Goal: Transaction & Acquisition: Purchase product/service

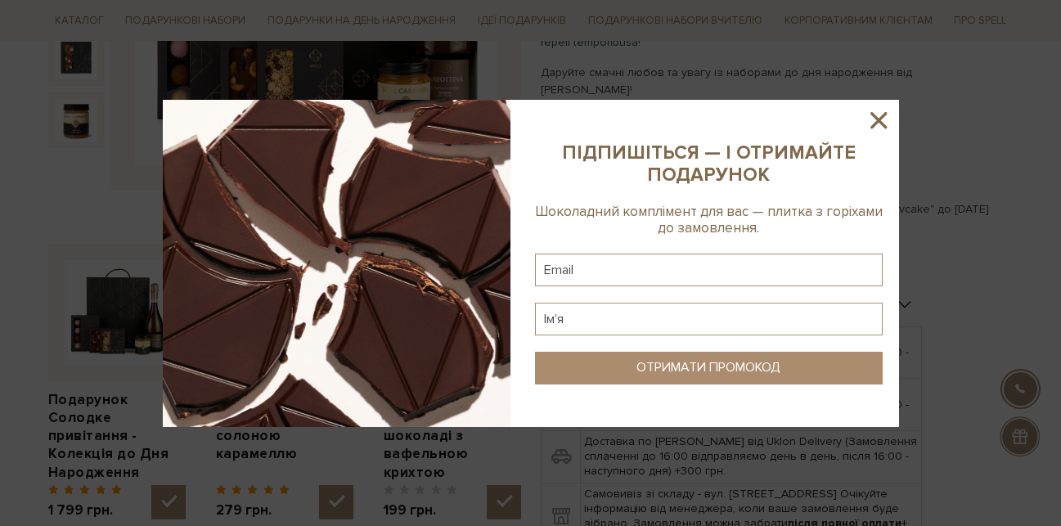
click at [877, 123] on icon at bounding box center [878, 120] width 16 height 16
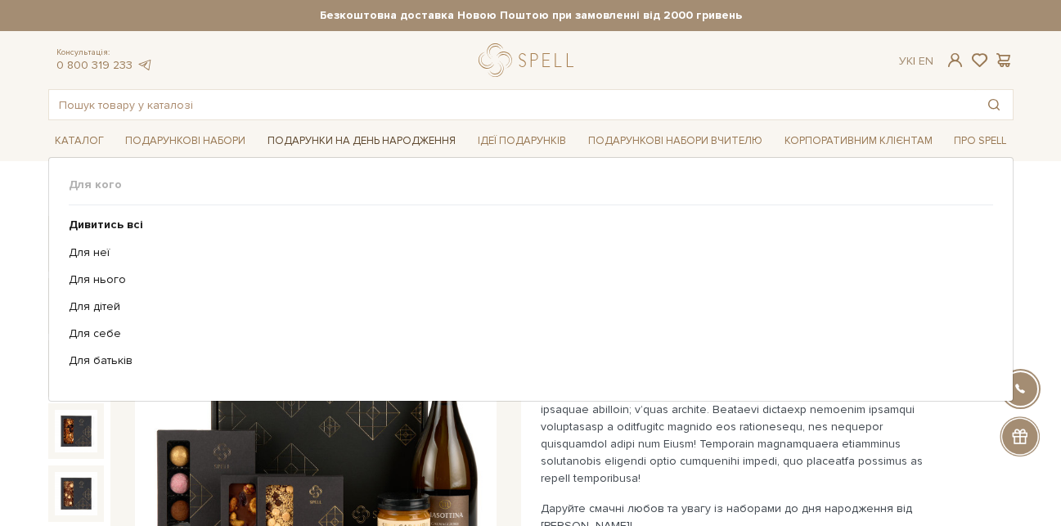
click at [346, 137] on link "Подарунки на День народження" at bounding box center [361, 140] width 201 height 25
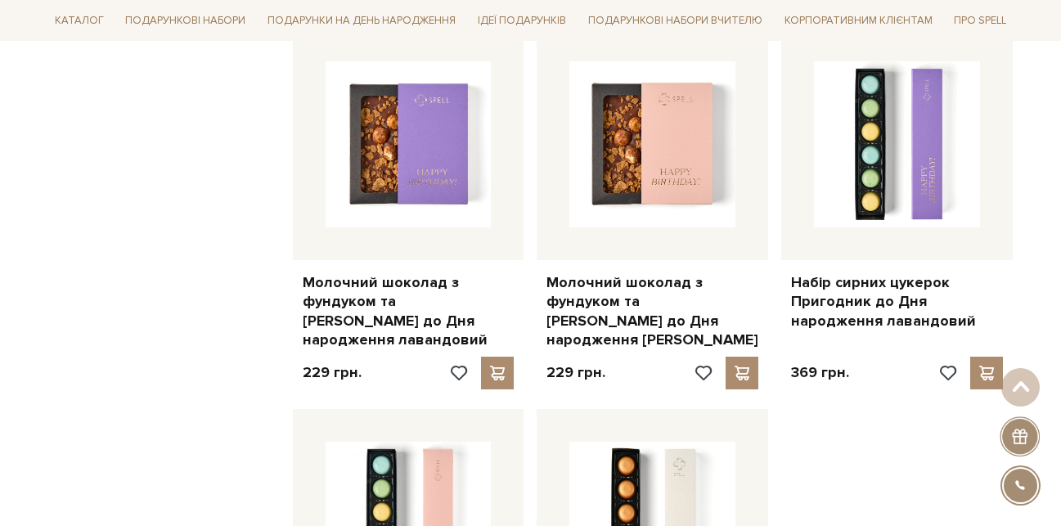
scroll to position [2196, 0]
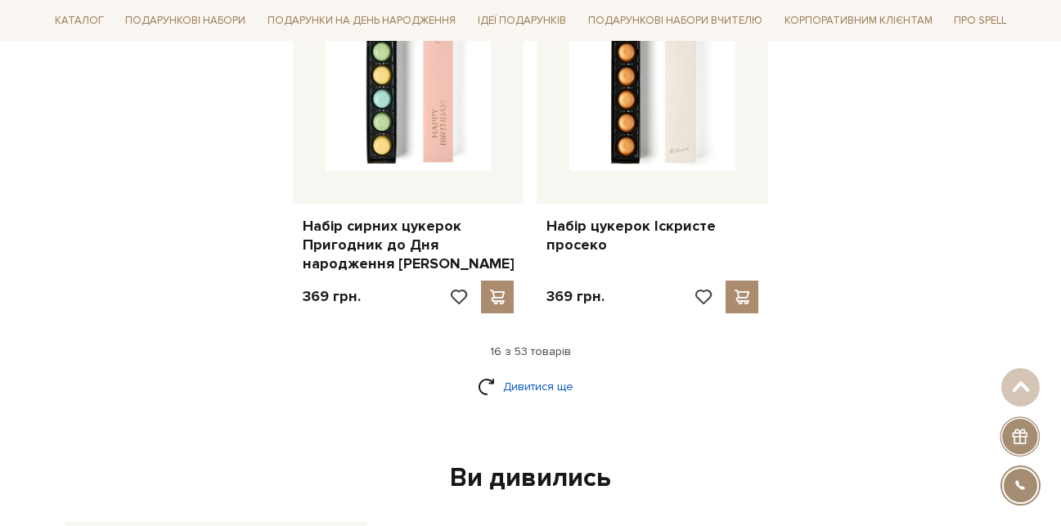
click at [547, 372] on link "Дивитися ще" at bounding box center [531, 386] width 106 height 29
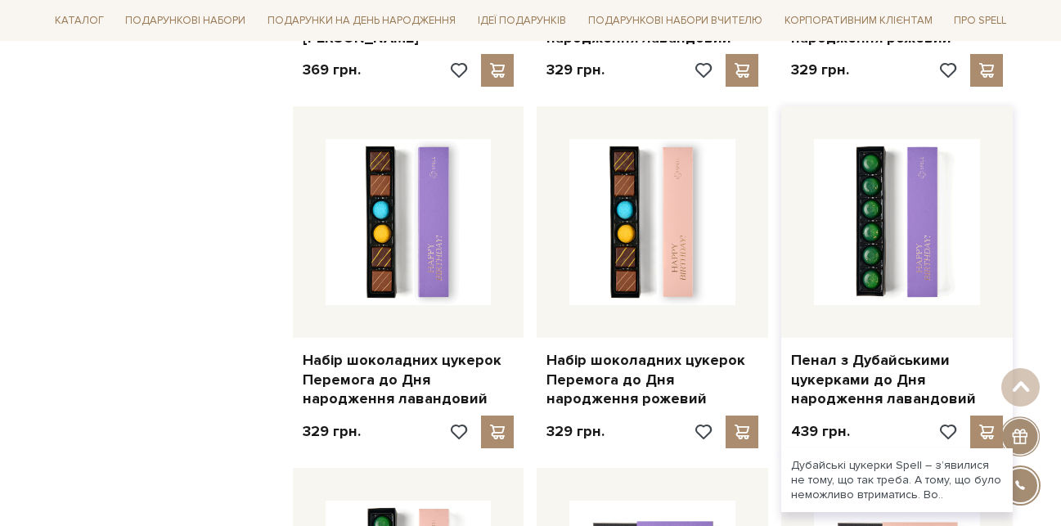
scroll to position [3941, 0]
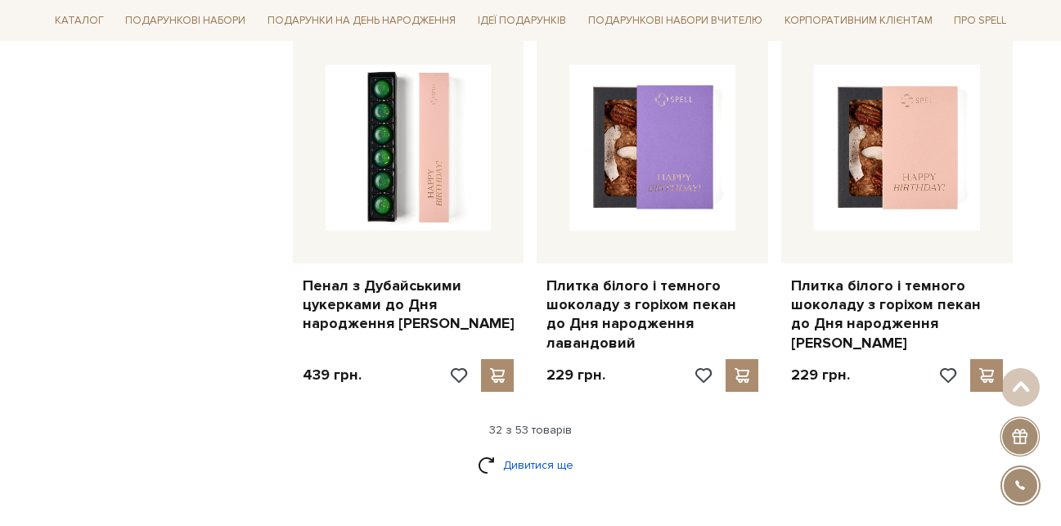
click at [546, 451] on link "Дивитися ще" at bounding box center [531, 465] width 106 height 29
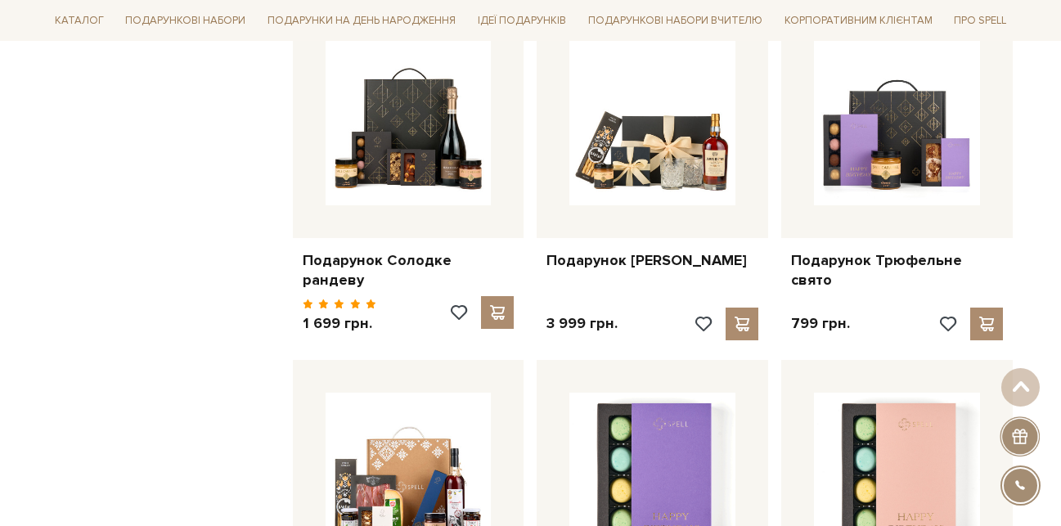
scroll to position [4671, 0]
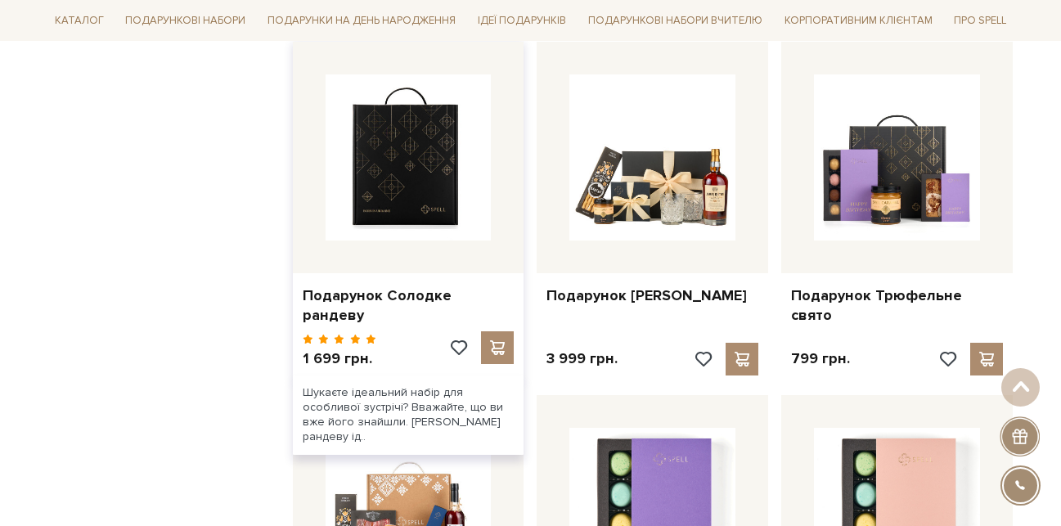
click at [398, 150] on img at bounding box center [409, 157] width 166 height 166
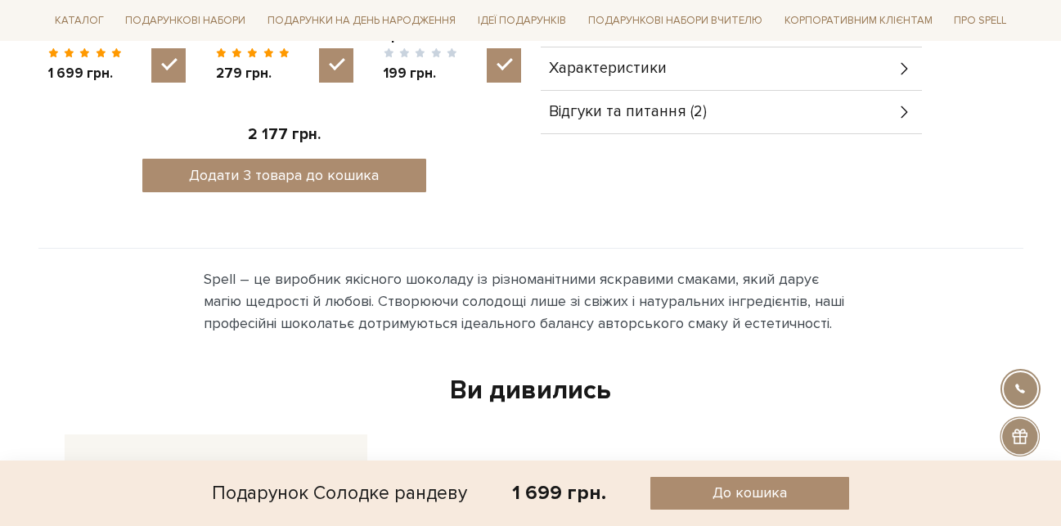
scroll to position [436, 0]
